Goal: Navigation & Orientation: Find specific page/section

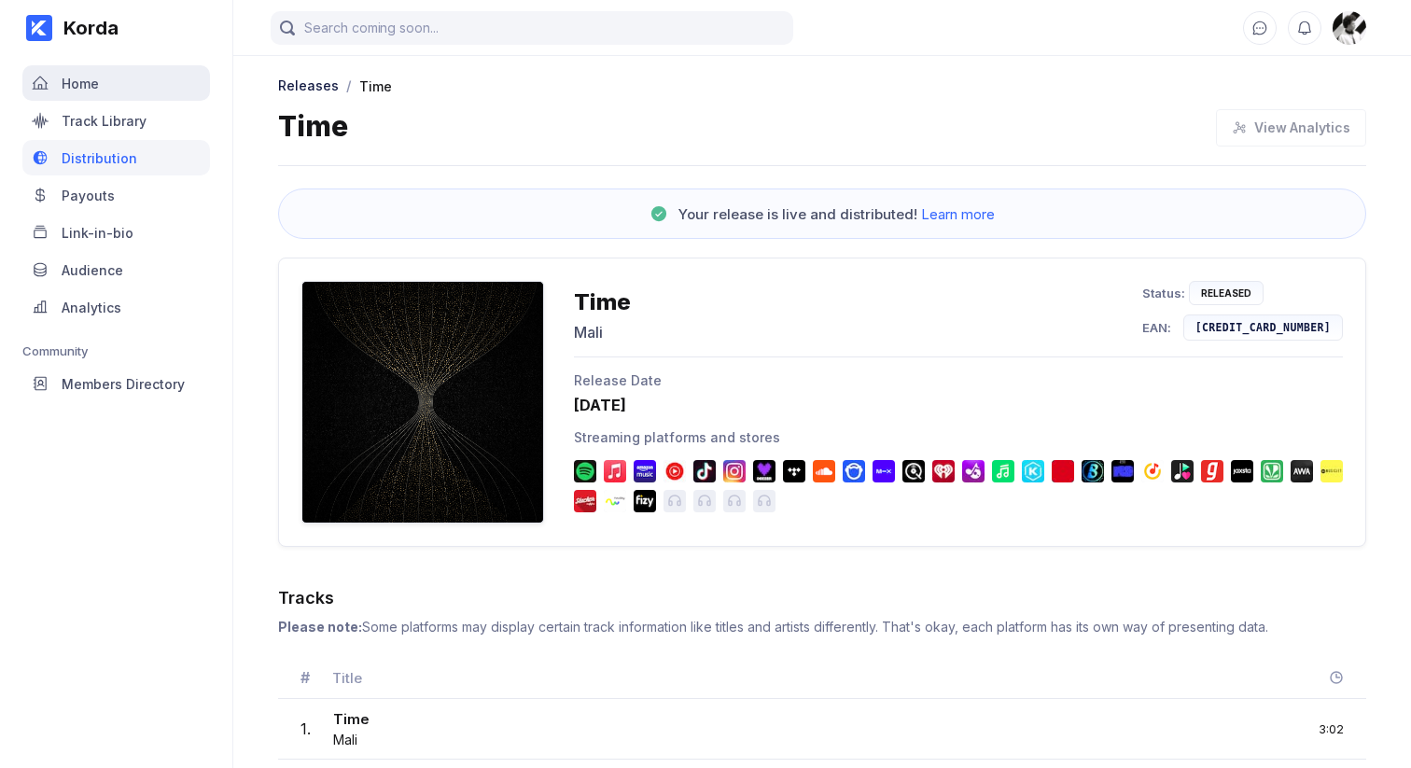
click at [71, 65] on div "Home" at bounding box center [116, 82] width 188 height 35
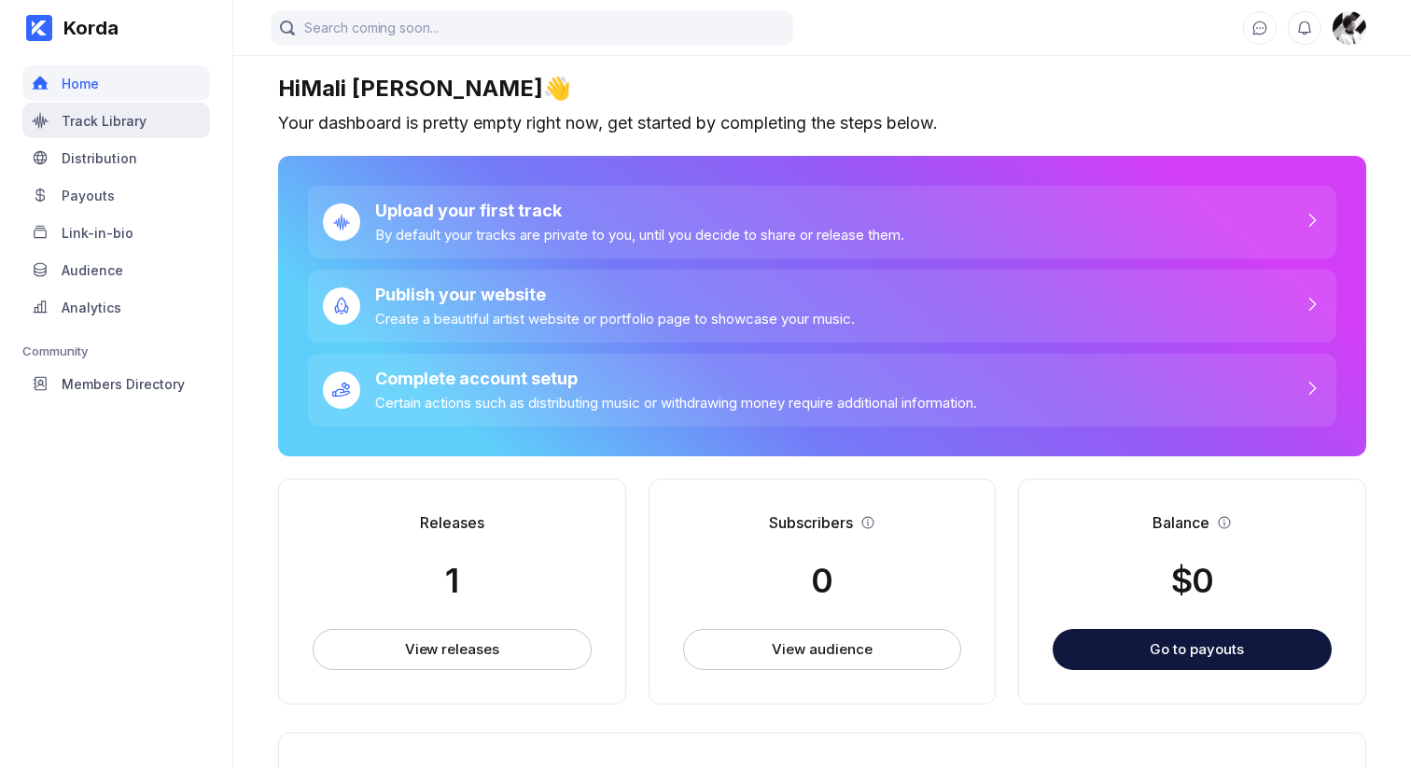
click at [159, 132] on div "Track Library" at bounding box center [116, 120] width 188 height 35
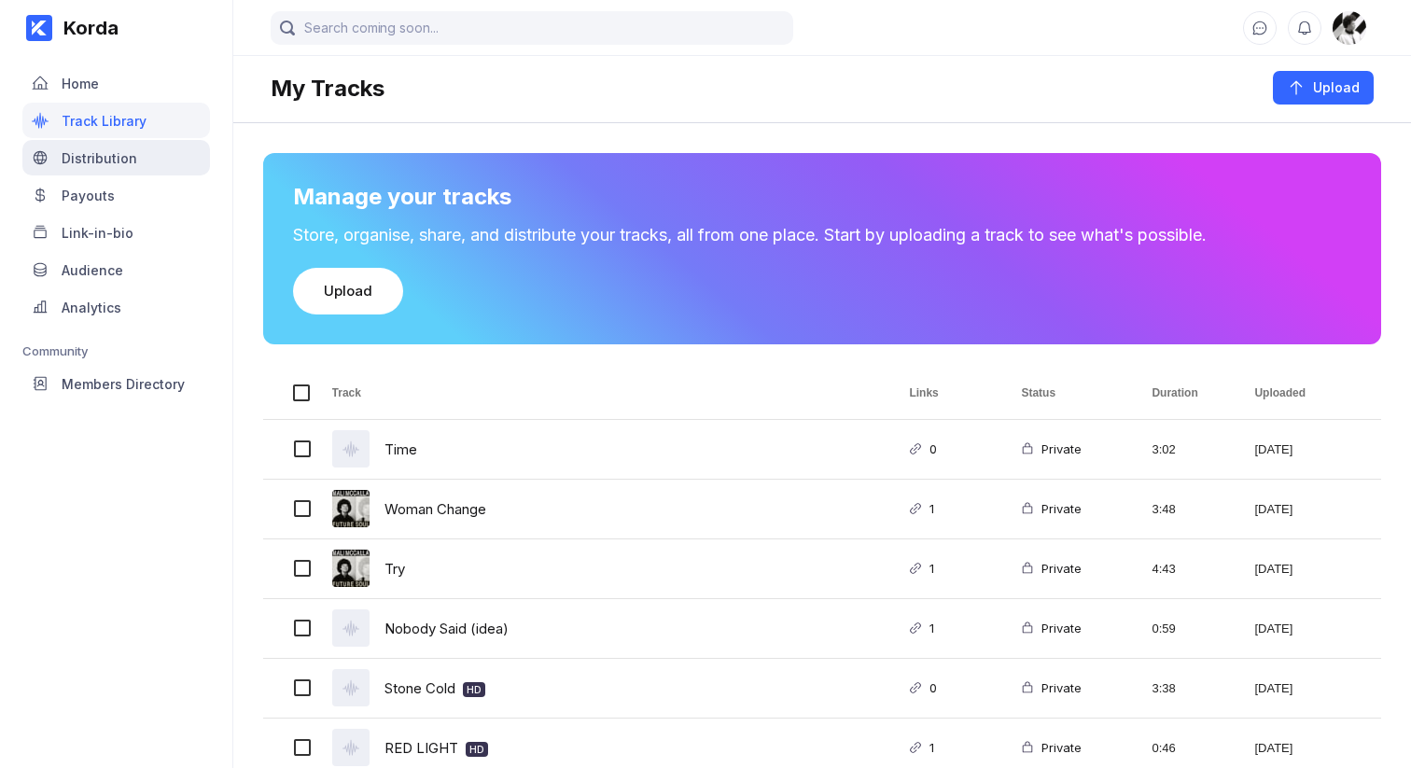
click at [148, 164] on div "Distribution" at bounding box center [116, 157] width 188 height 35
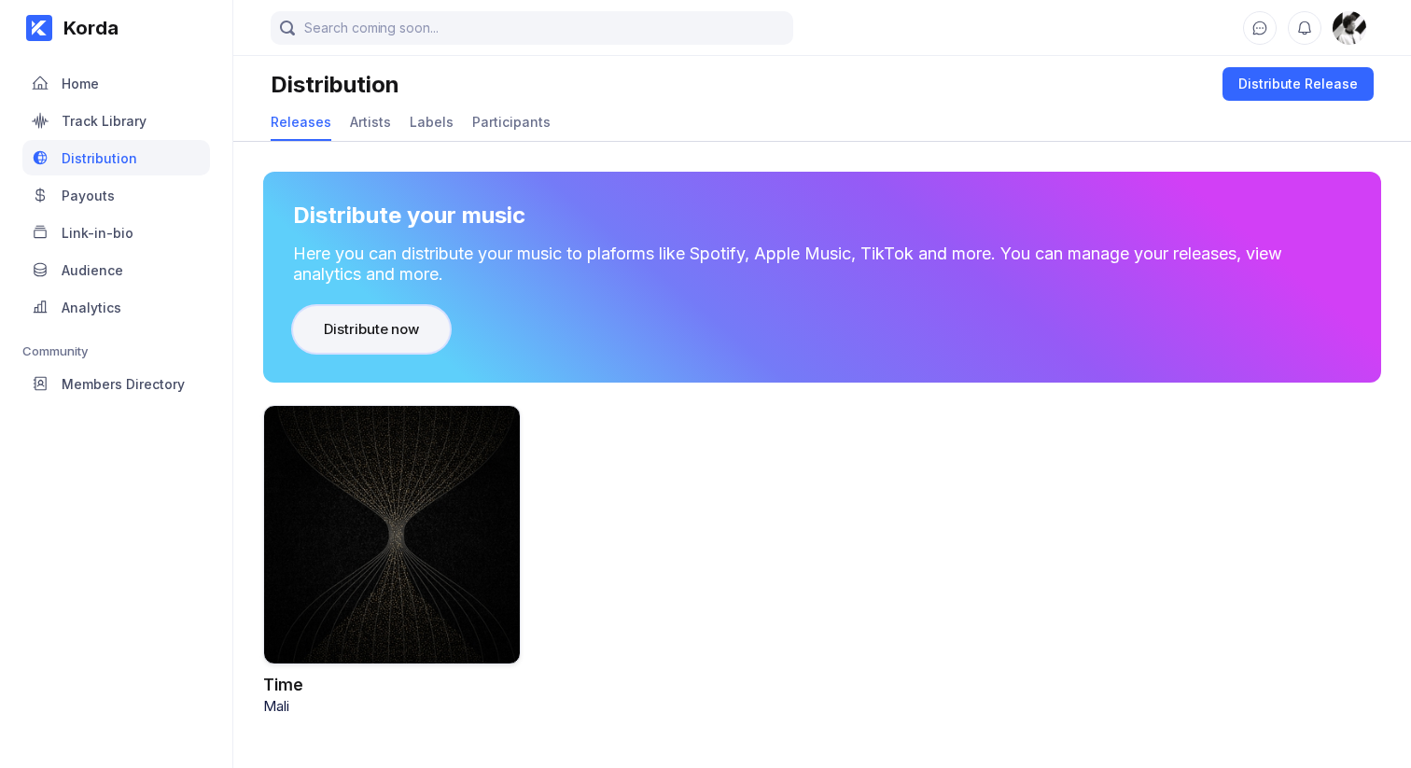
click at [405, 350] on button "Distribute now" at bounding box center [371, 329] width 157 height 47
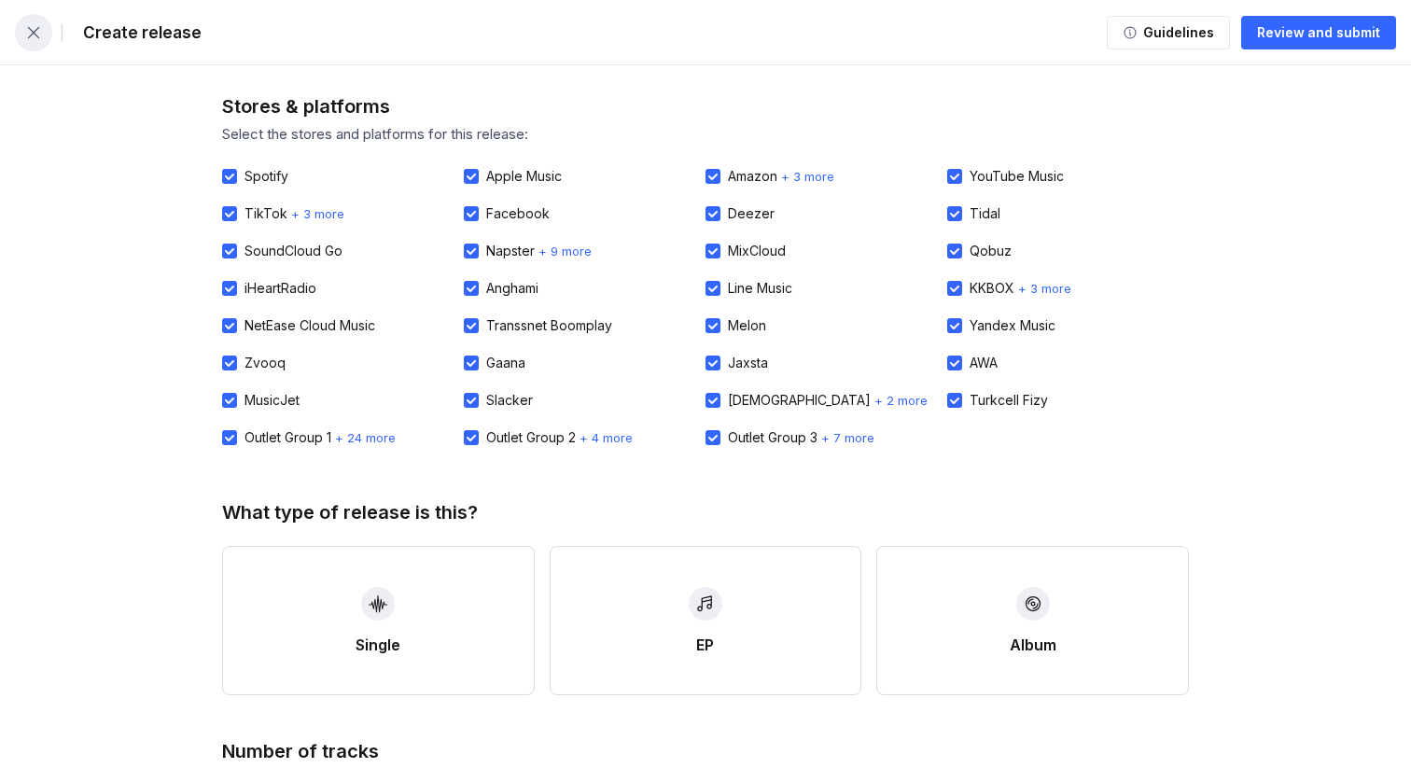
click at [44, 35] on button "button" at bounding box center [33, 32] width 37 height 37
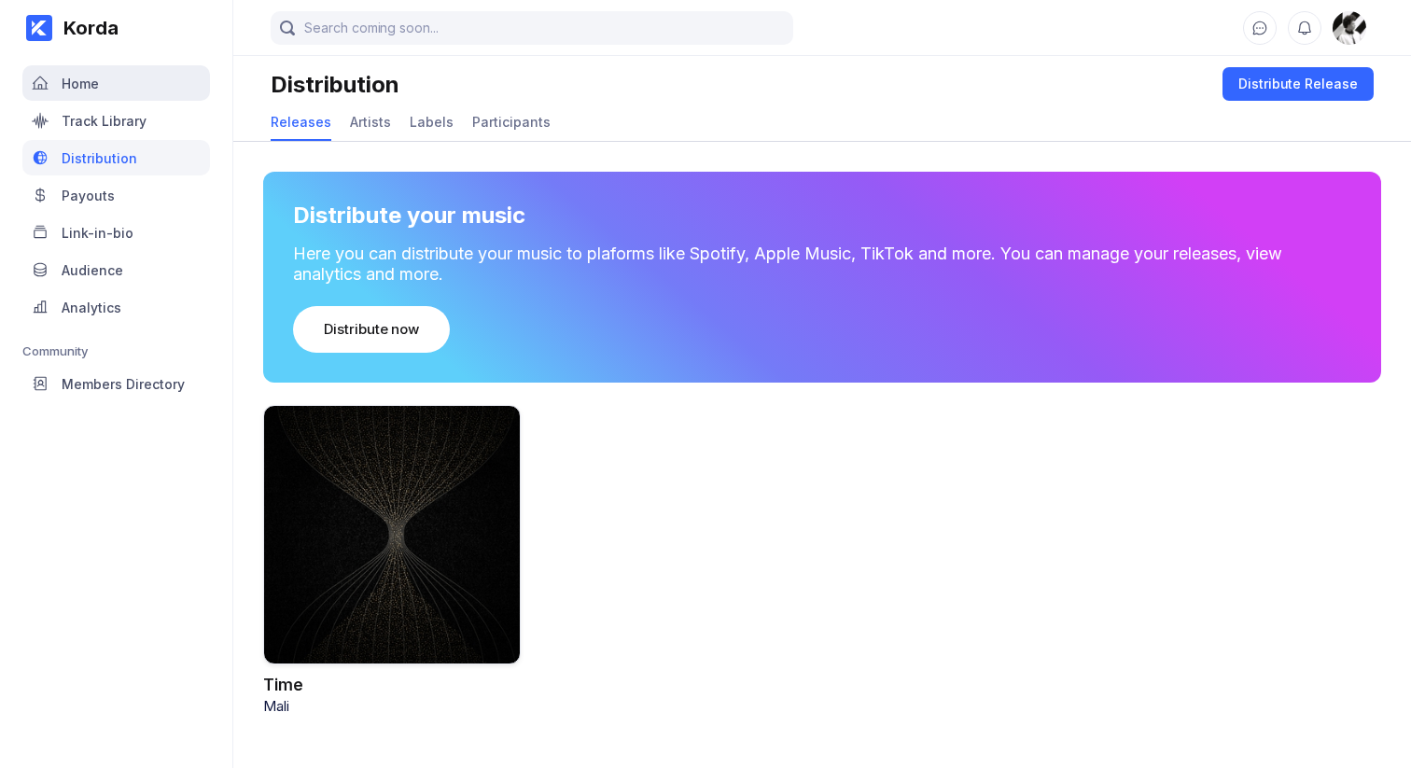
click at [116, 94] on div "Home" at bounding box center [116, 82] width 188 height 35
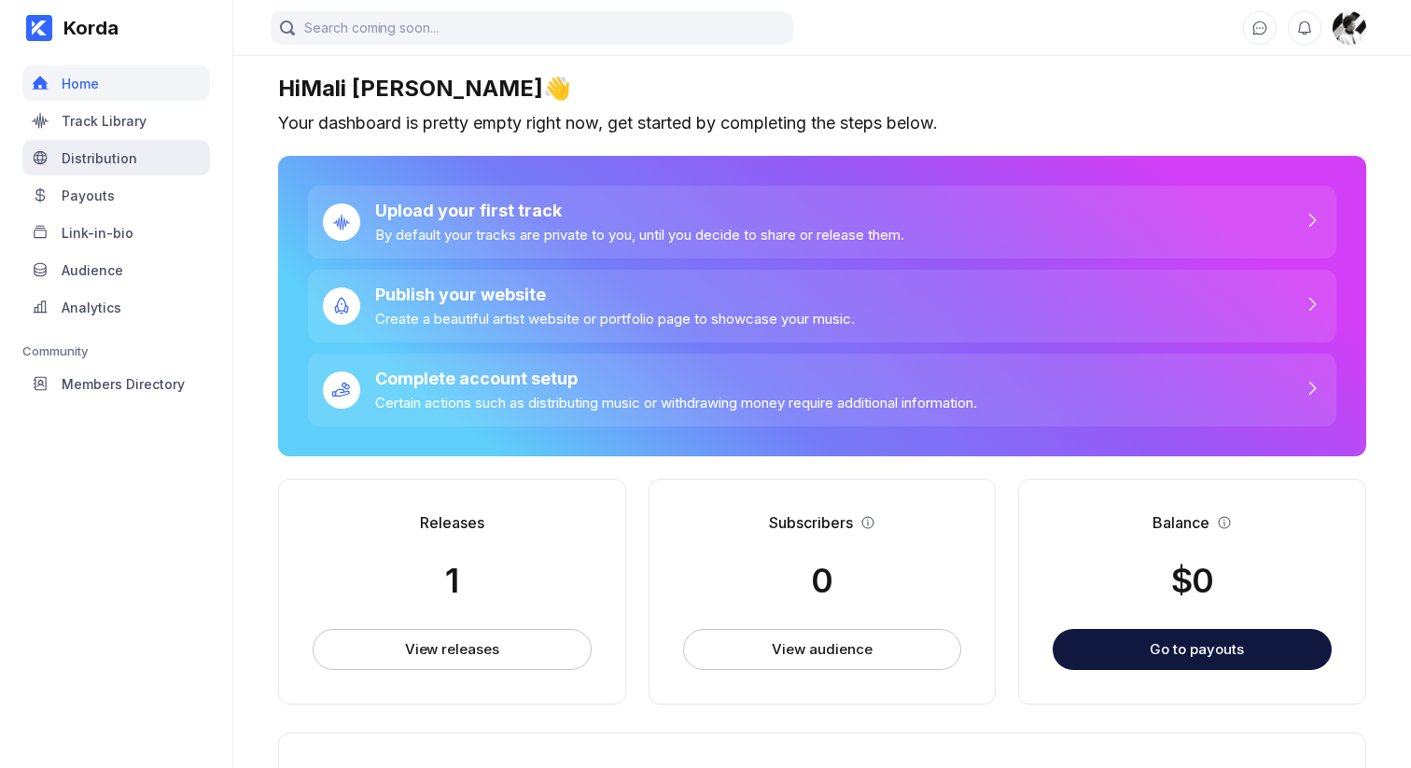
click at [105, 151] on div "Distribution" at bounding box center [100, 158] width 76 height 16
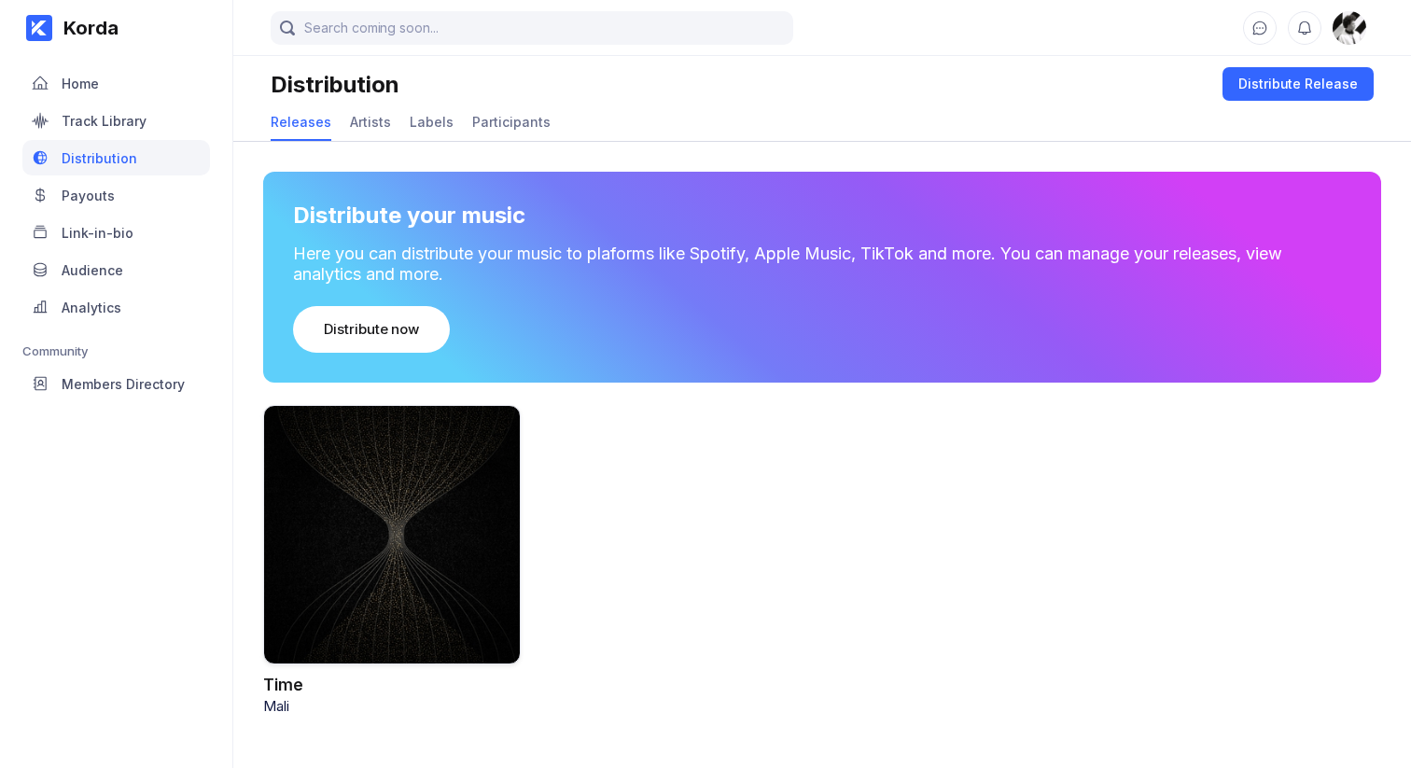
click at [101, 196] on div "Payouts" at bounding box center [88, 196] width 53 height 16
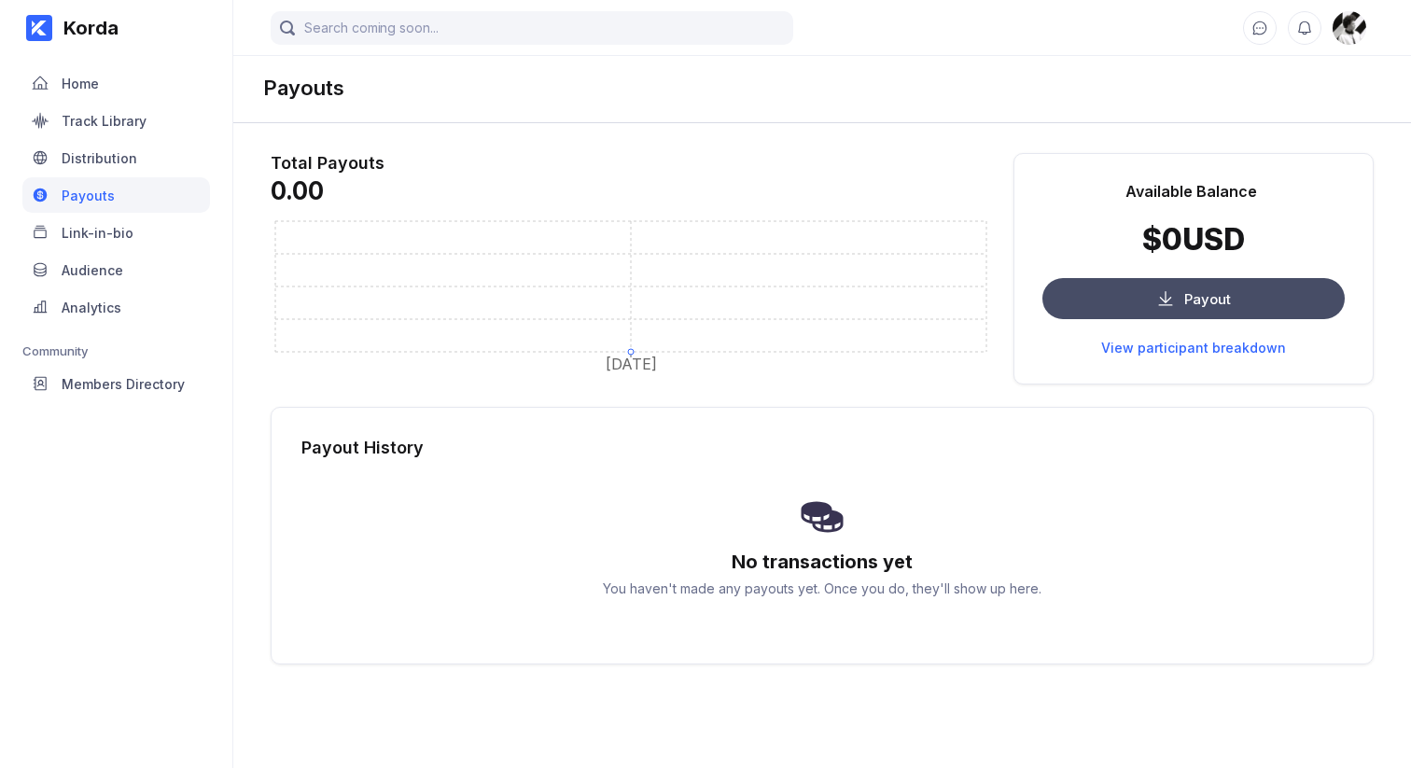
click at [1130, 288] on button "Payout" at bounding box center [1193, 298] width 302 height 41
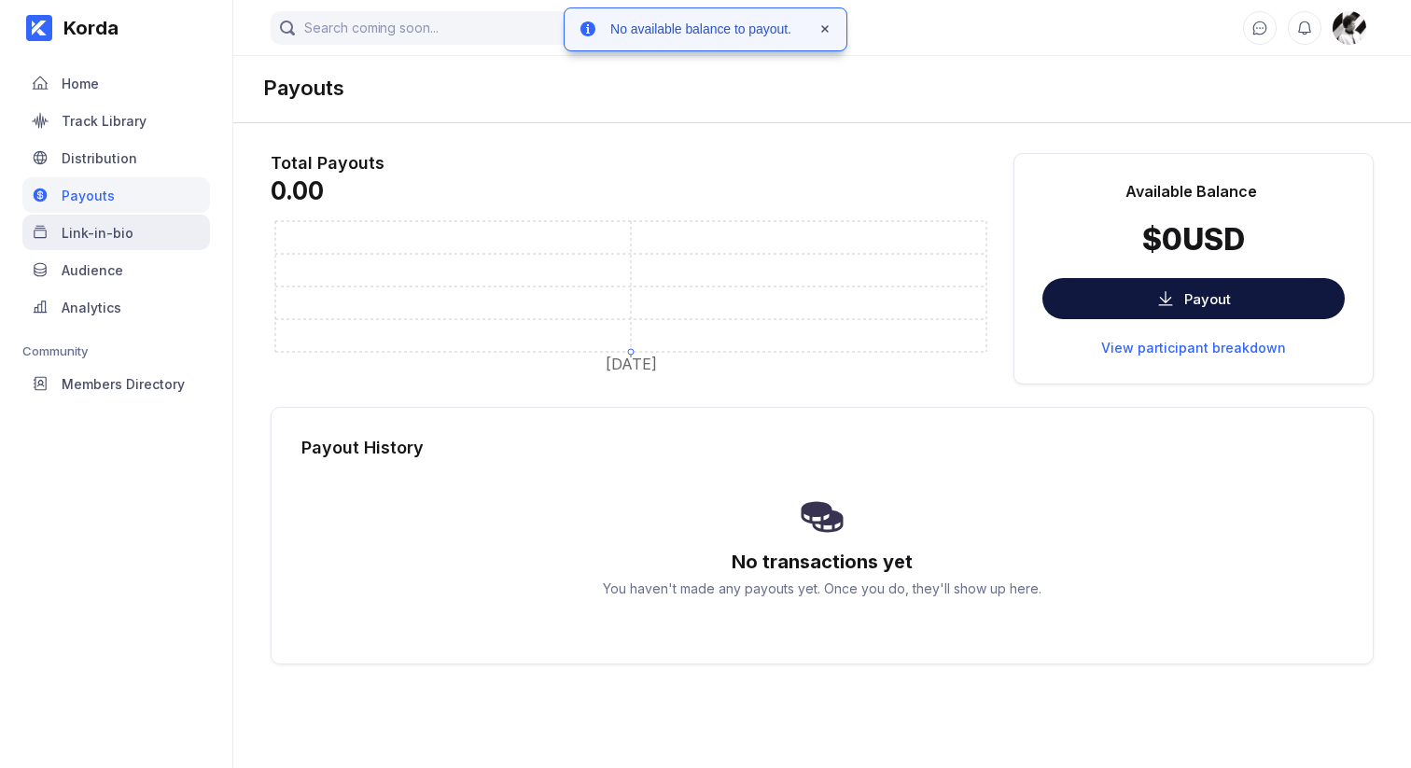
click at [60, 237] on div "Link-in-bio" at bounding box center [116, 232] width 188 height 35
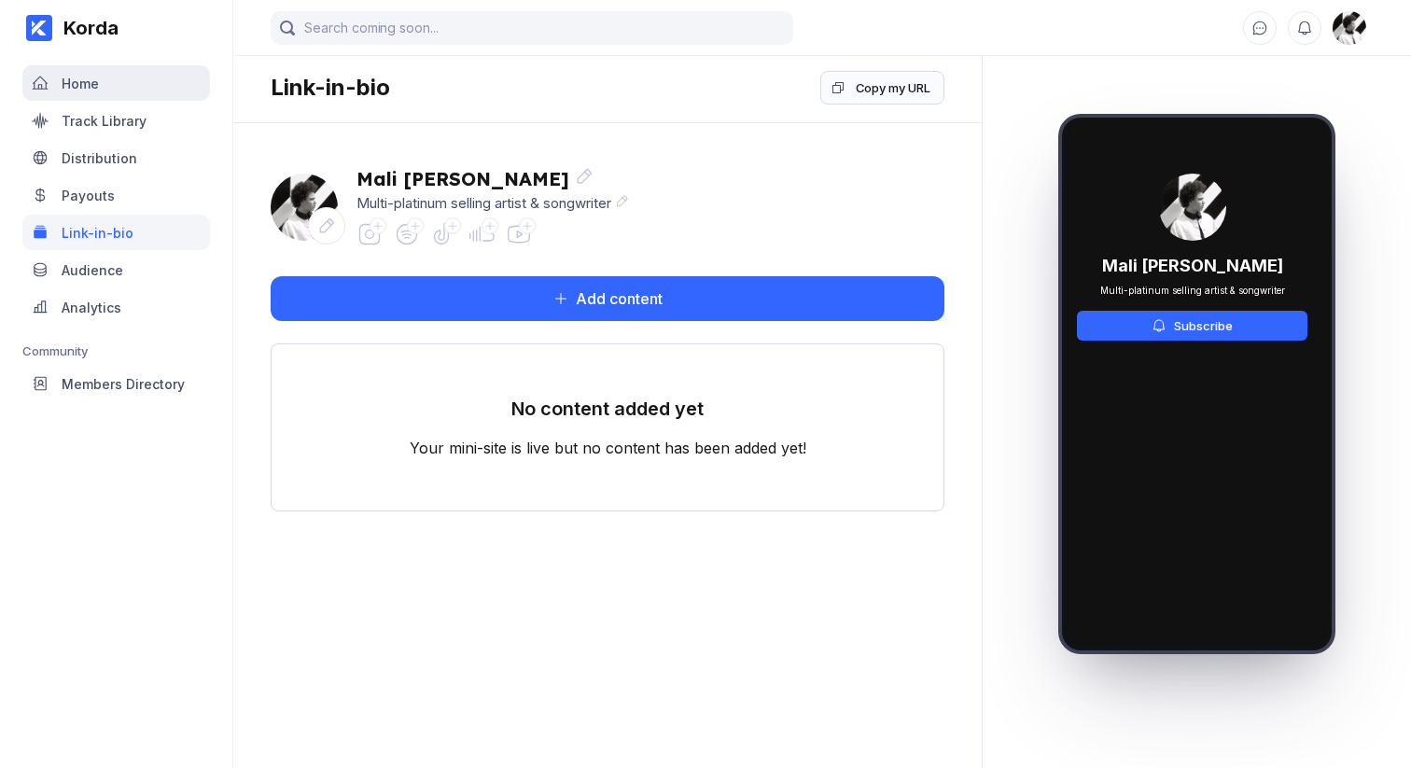
click at [92, 93] on div "Home" at bounding box center [116, 82] width 188 height 35
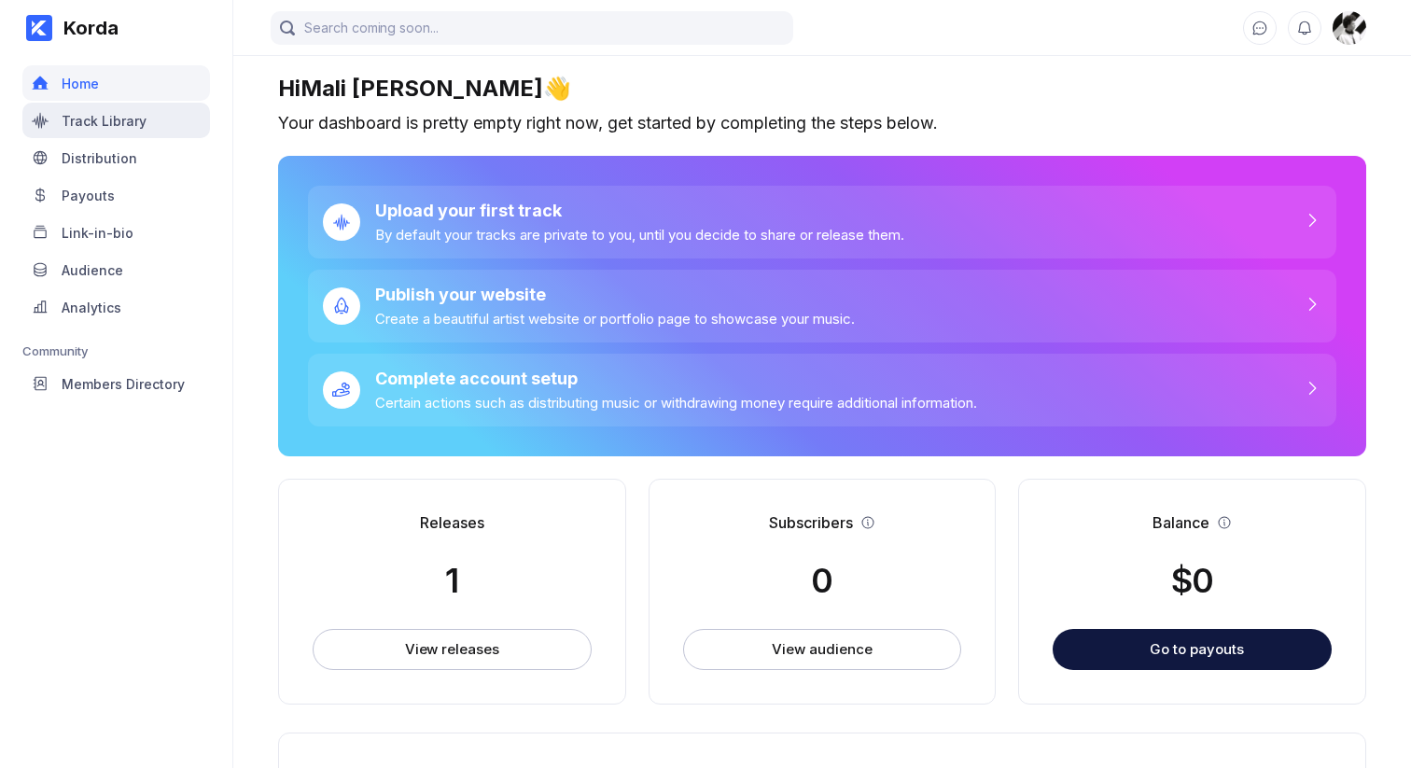
click at [86, 124] on div "Track Library" at bounding box center [104, 121] width 85 height 16
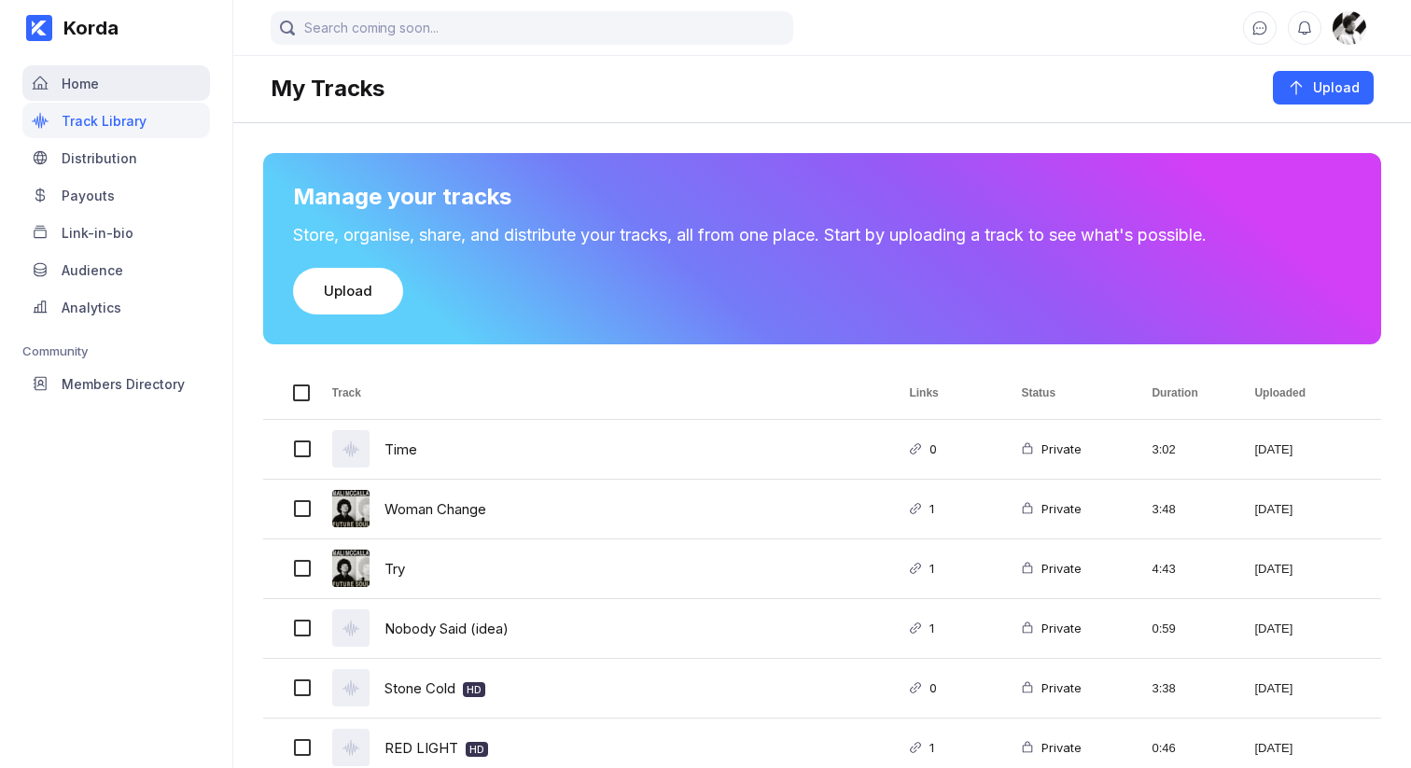
click at [89, 95] on div "Home" at bounding box center [116, 82] width 188 height 35
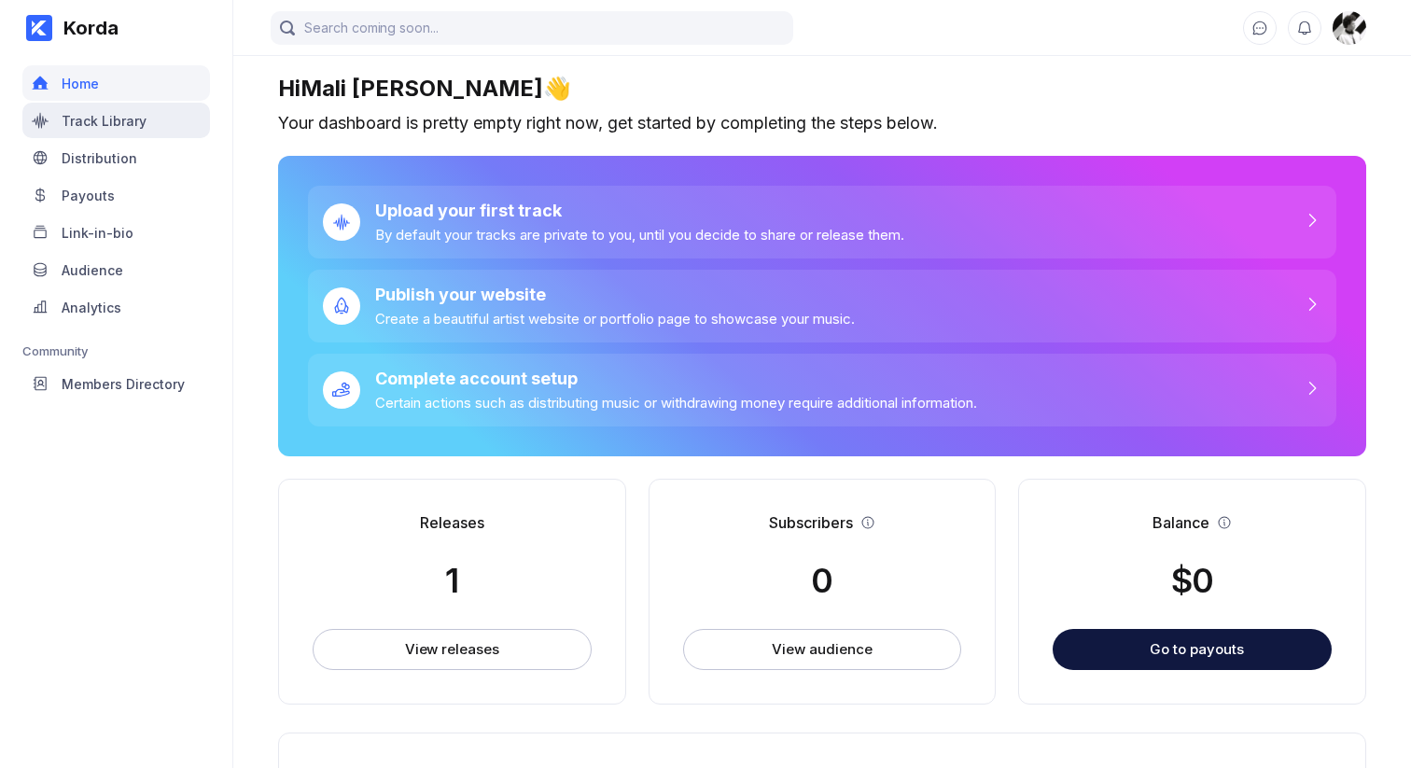
click at [85, 122] on div "Track Library" at bounding box center [104, 121] width 85 height 16
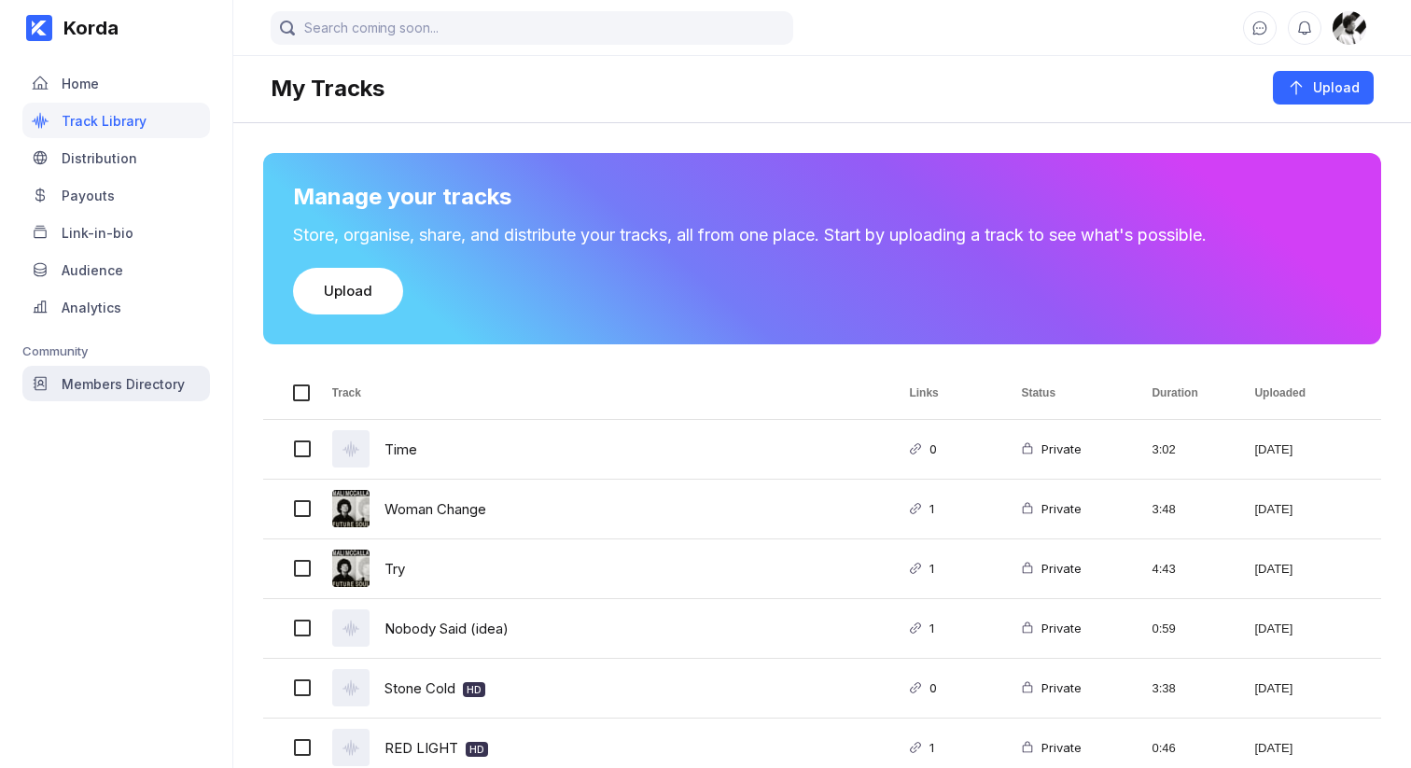
click at [114, 387] on div "Members Directory" at bounding box center [123, 384] width 123 height 16
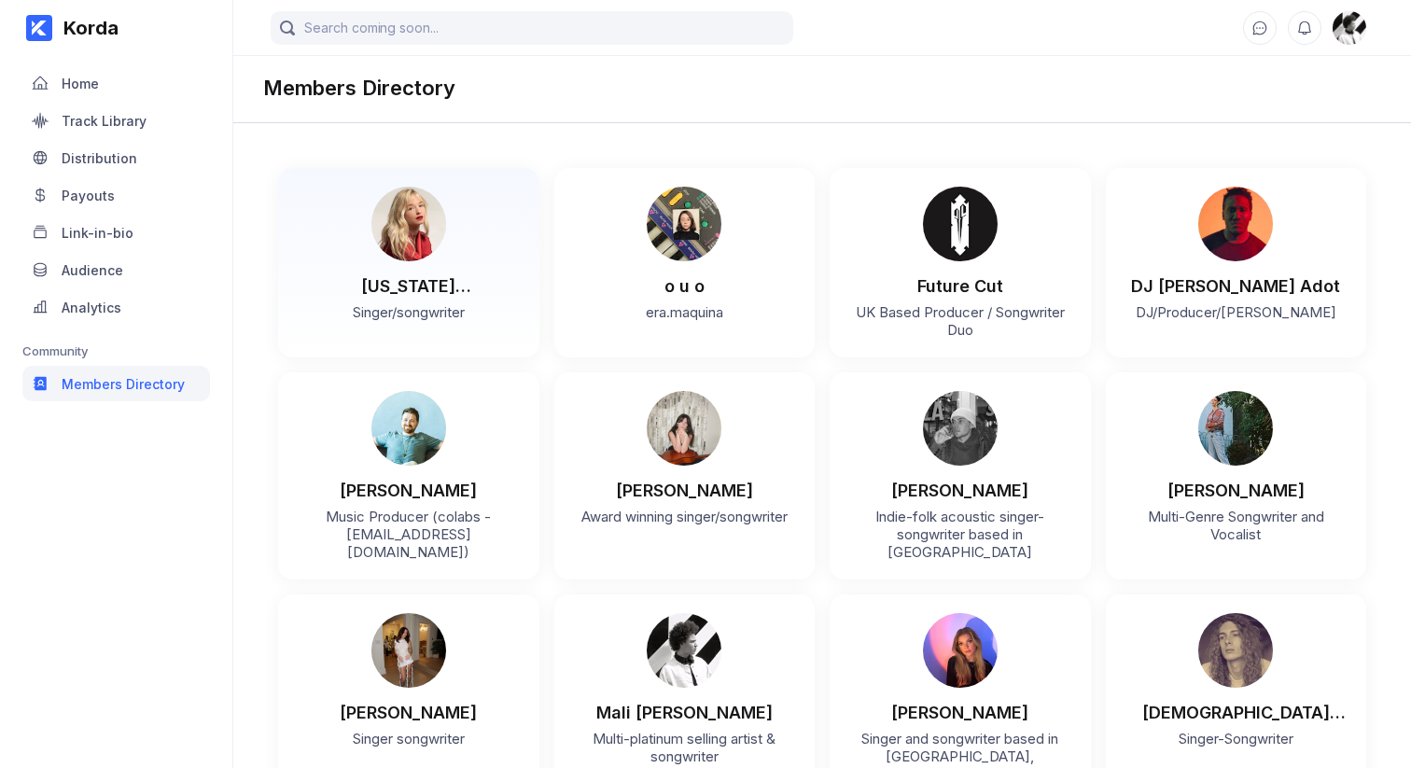
click at [285, 268] on div "[US_STATE][PERSON_NAME]/songwriter" at bounding box center [408, 262] width 261 height 189
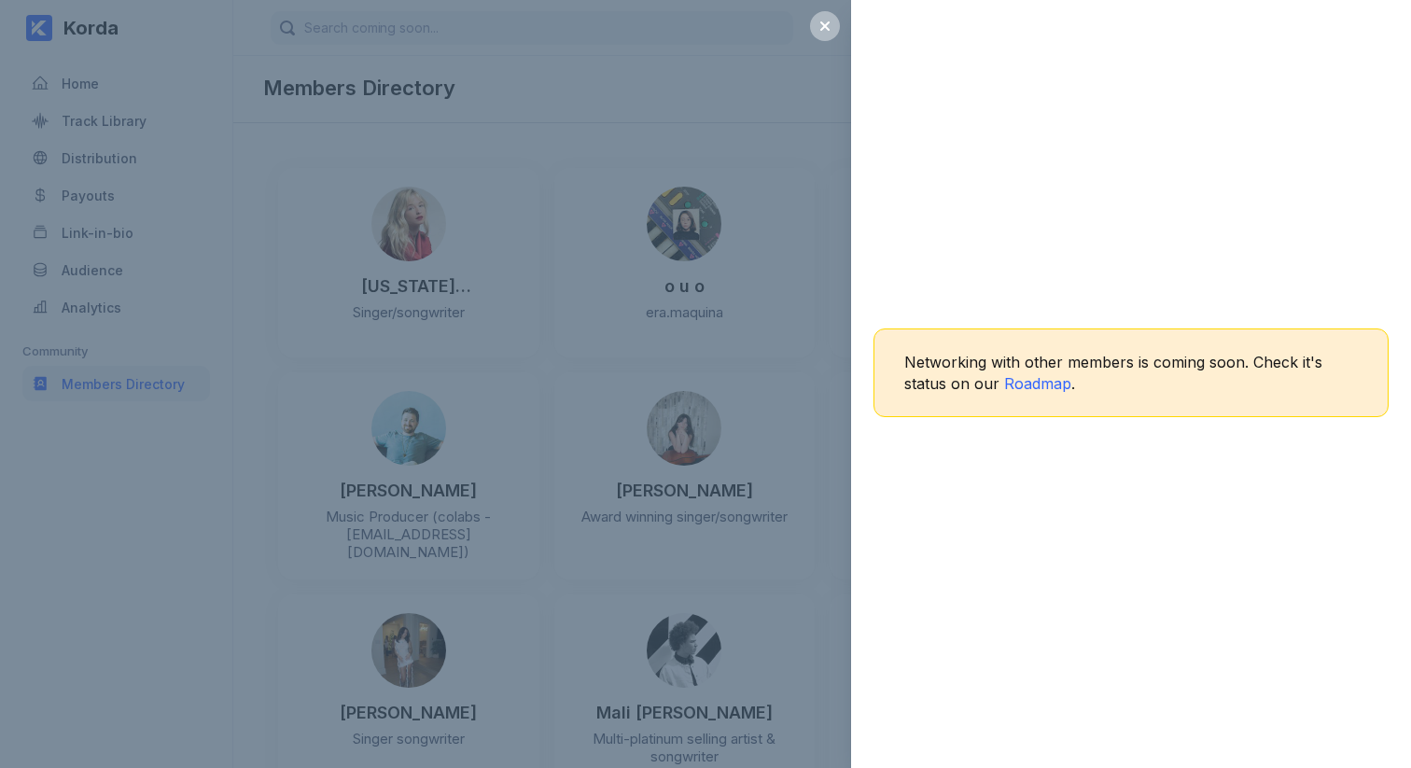
click at [591, 440] on div "Networking with other members is coming soon. Check it's status on our Roadmap ." at bounding box center [705, 384] width 1411 height 768
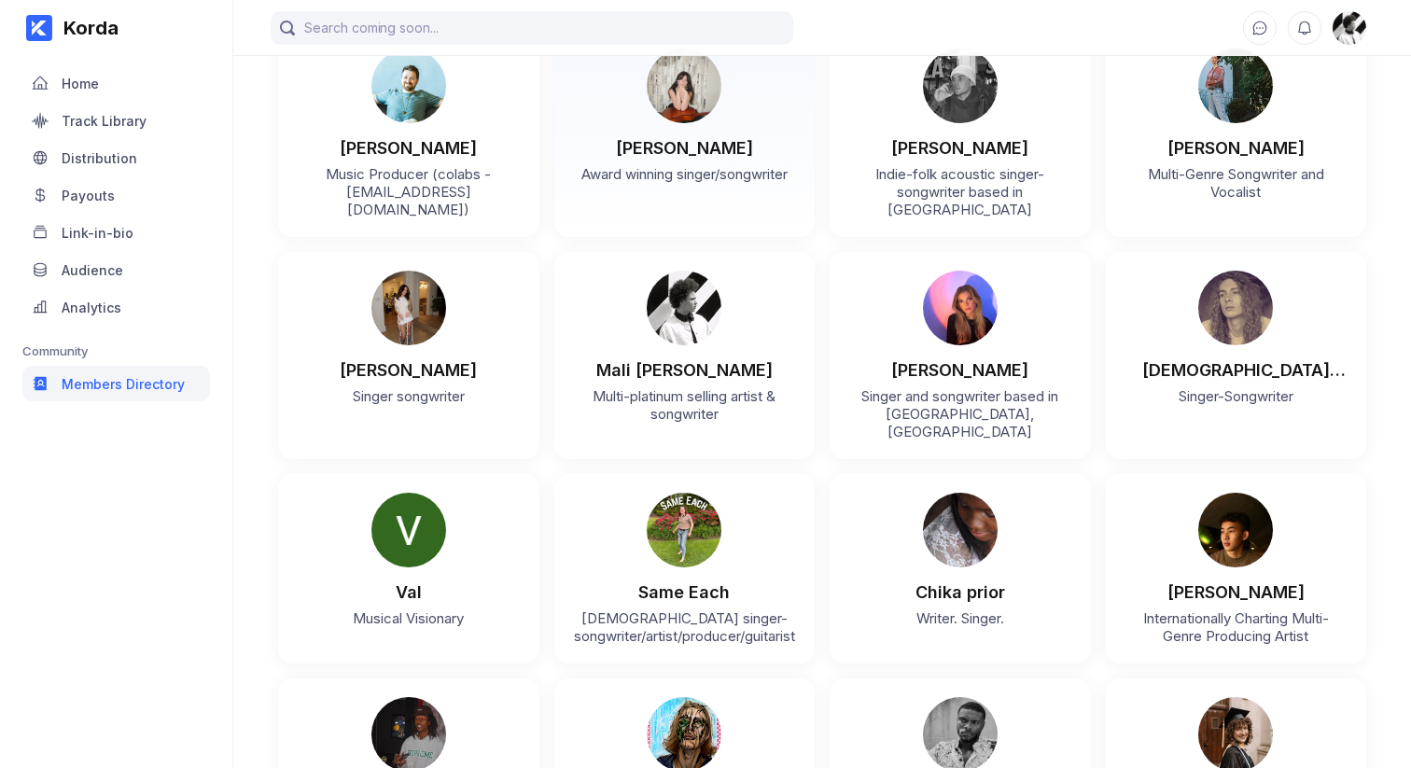
scroll to position [396, 0]
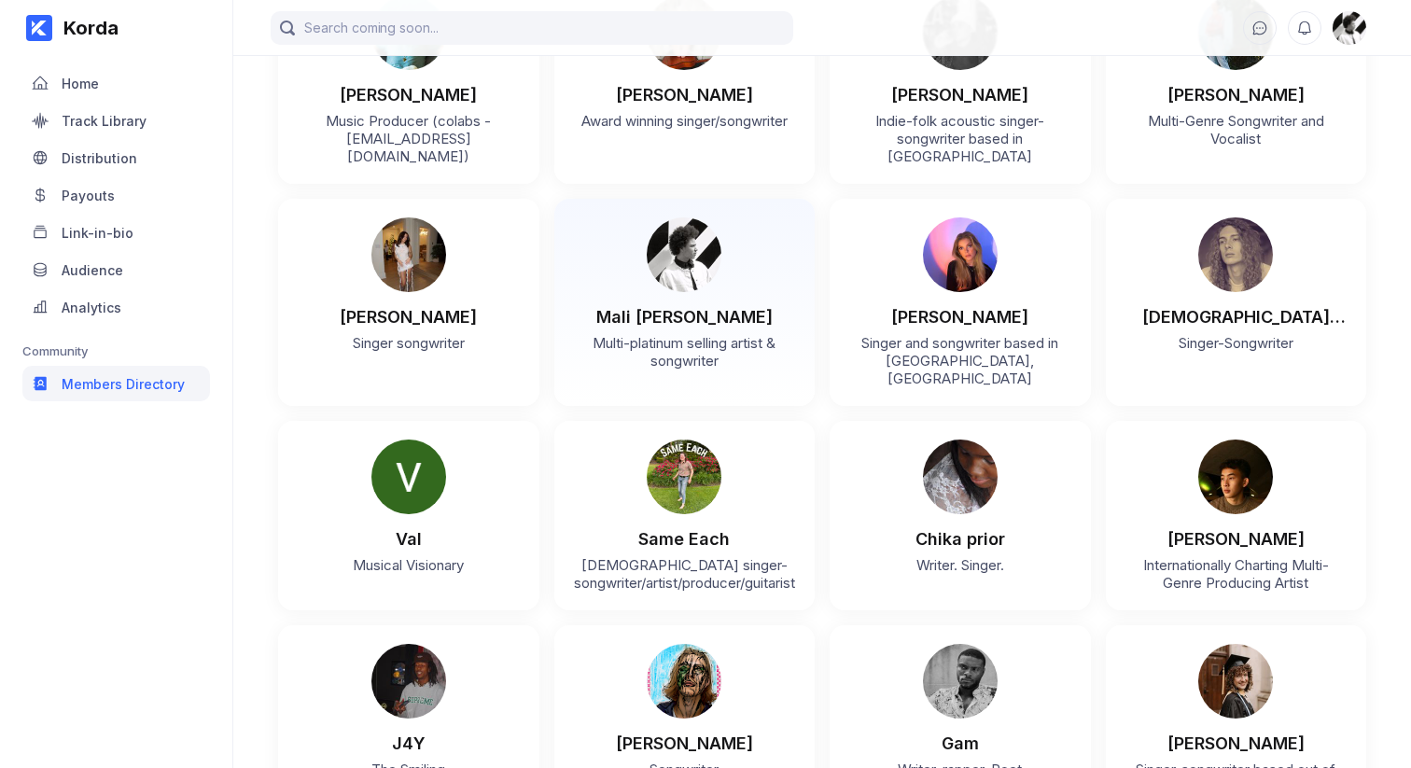
click at [683, 334] on div "Multi-platinum selling artist & songwriter" at bounding box center [685, 348] width 224 height 43
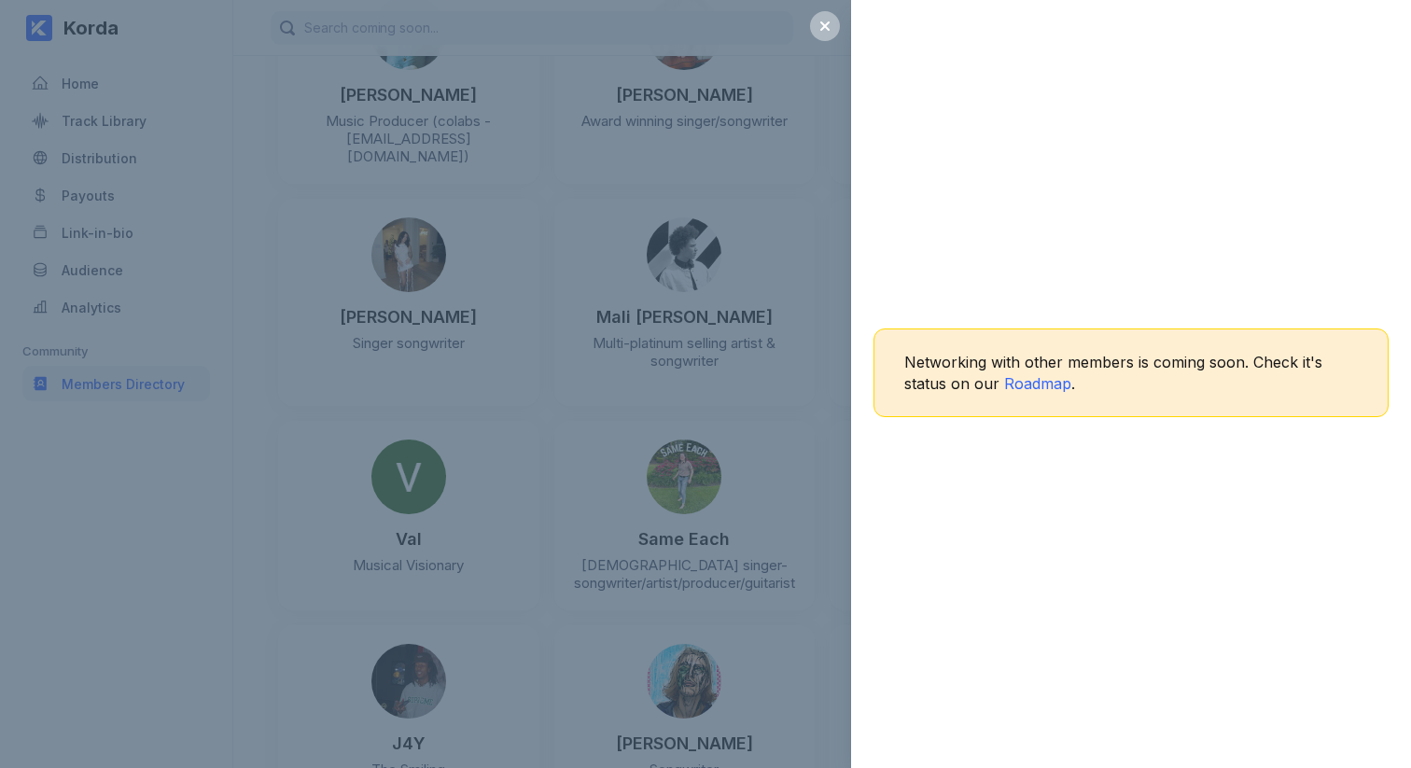
click at [302, 309] on div "Networking with other members is coming soon. Check it's status on our Roadmap ." at bounding box center [705, 384] width 1411 height 768
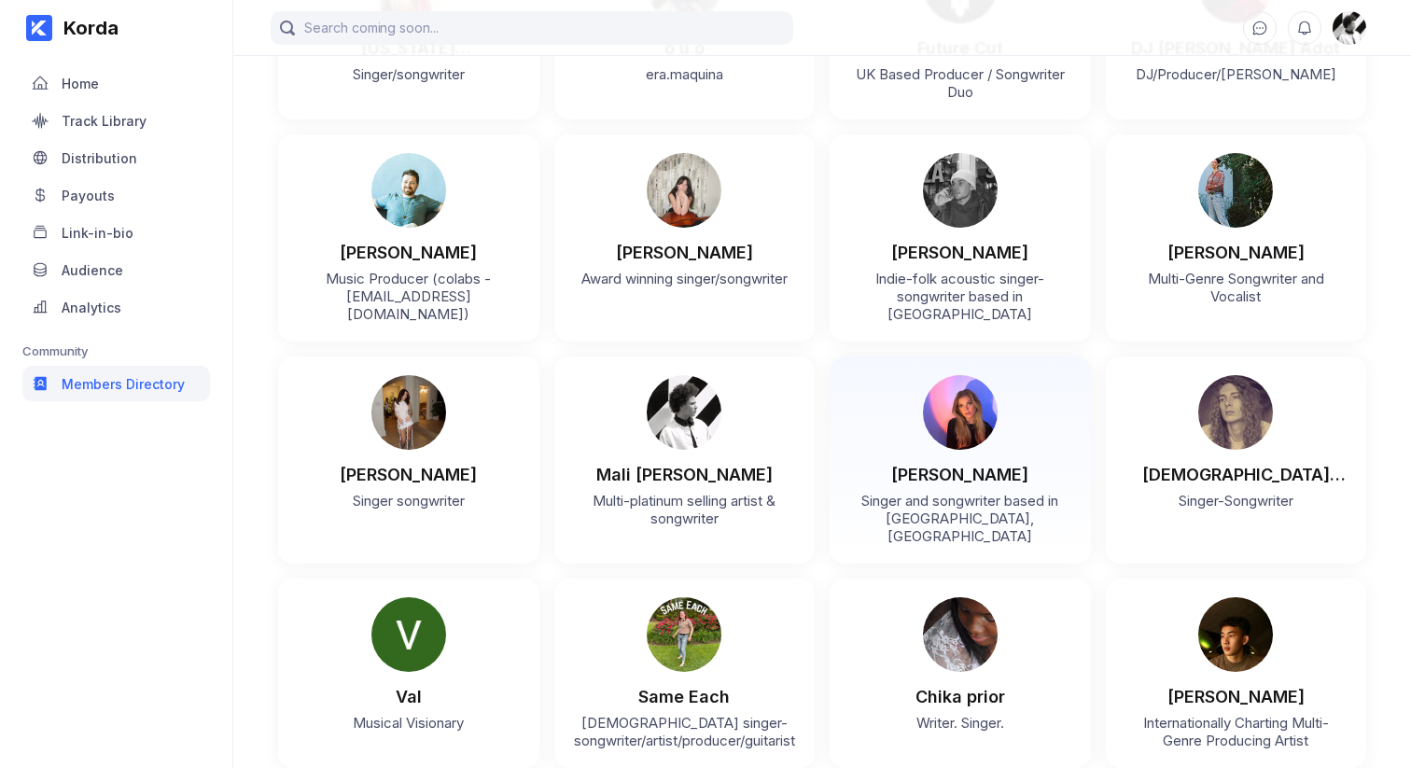
scroll to position [0, 0]
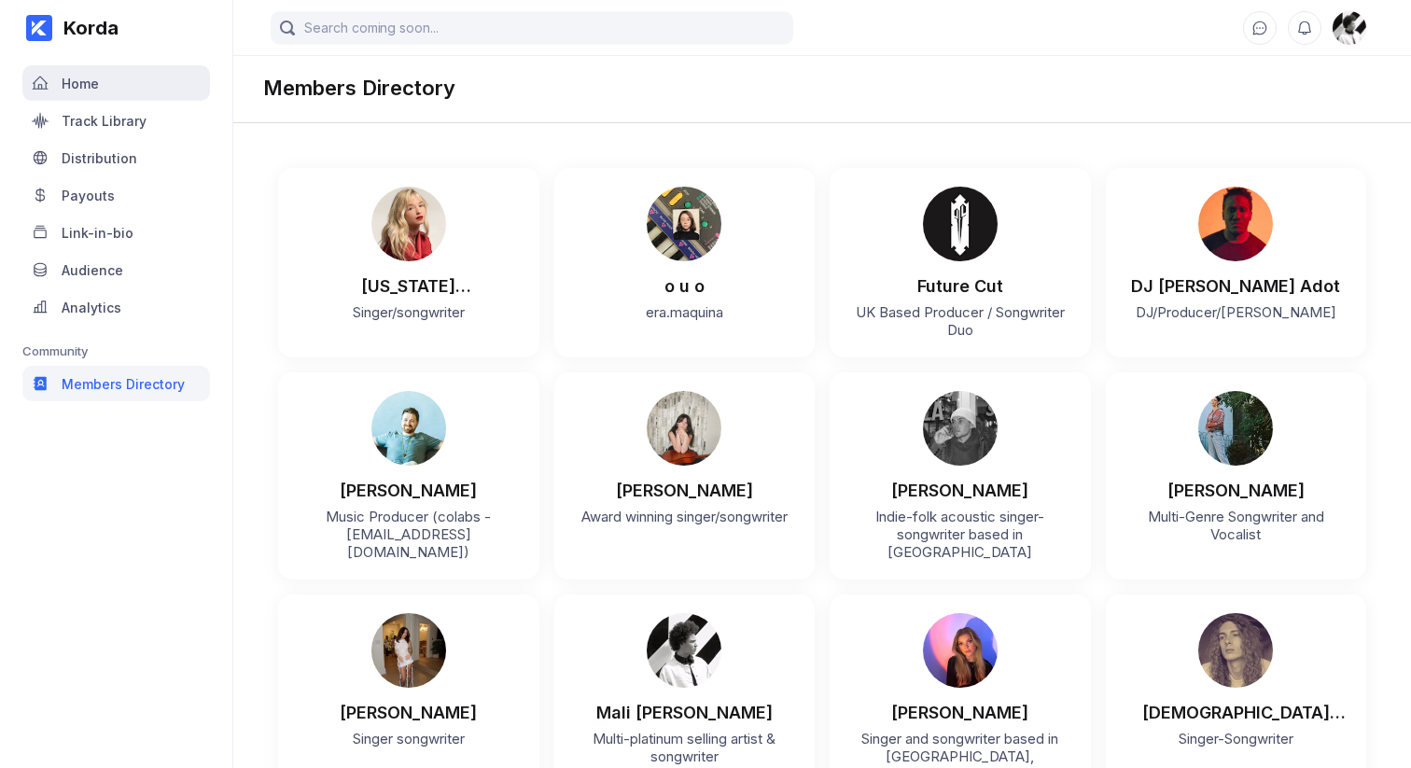
click at [125, 81] on div "Home" at bounding box center [116, 82] width 188 height 35
